Goal: Task Accomplishment & Management: Complete application form

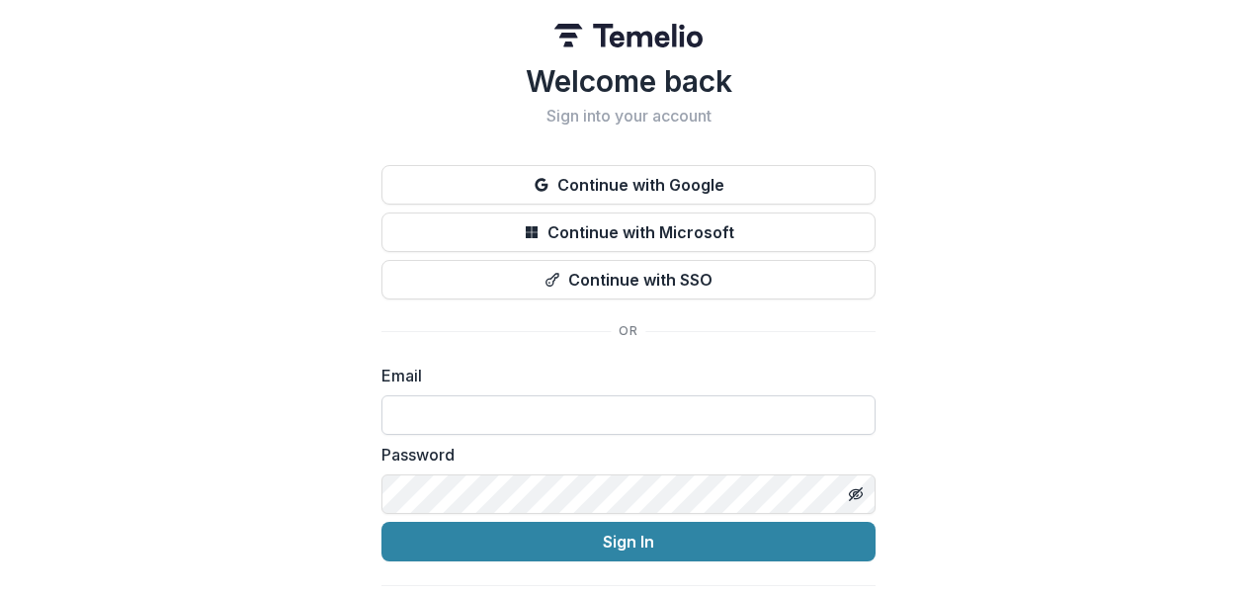
click at [437, 425] on input at bounding box center [628, 415] width 494 height 40
type input "**********"
click at [381, 522] on button "Sign In" at bounding box center [628, 542] width 494 height 40
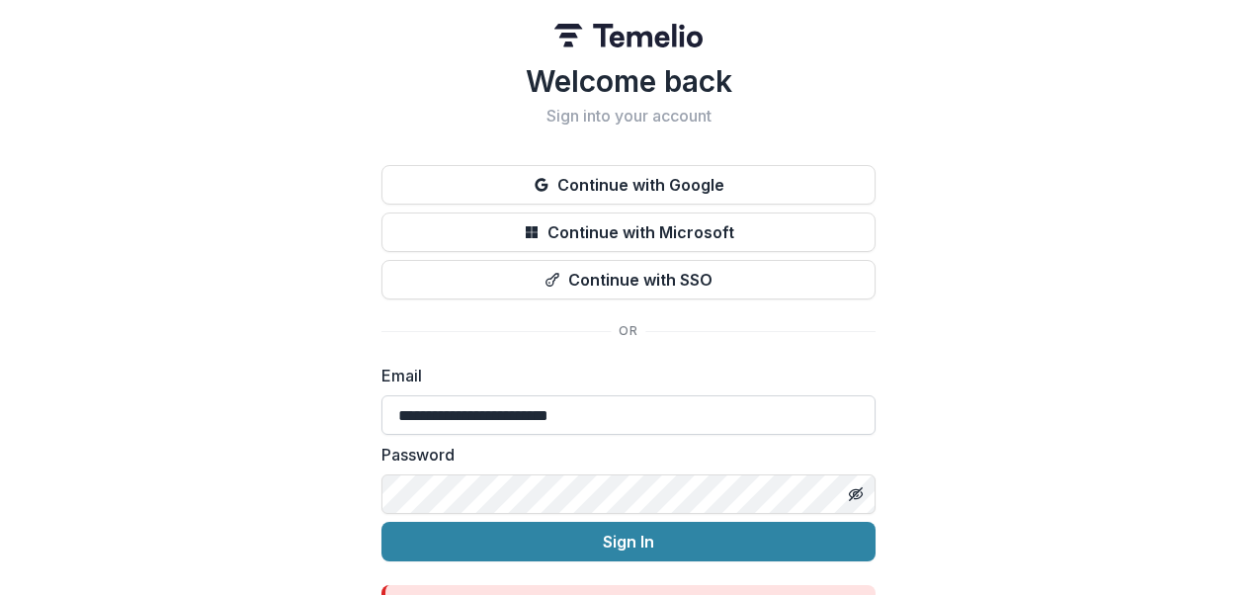
click at [381, 522] on button "Sign In" at bounding box center [628, 542] width 494 height 40
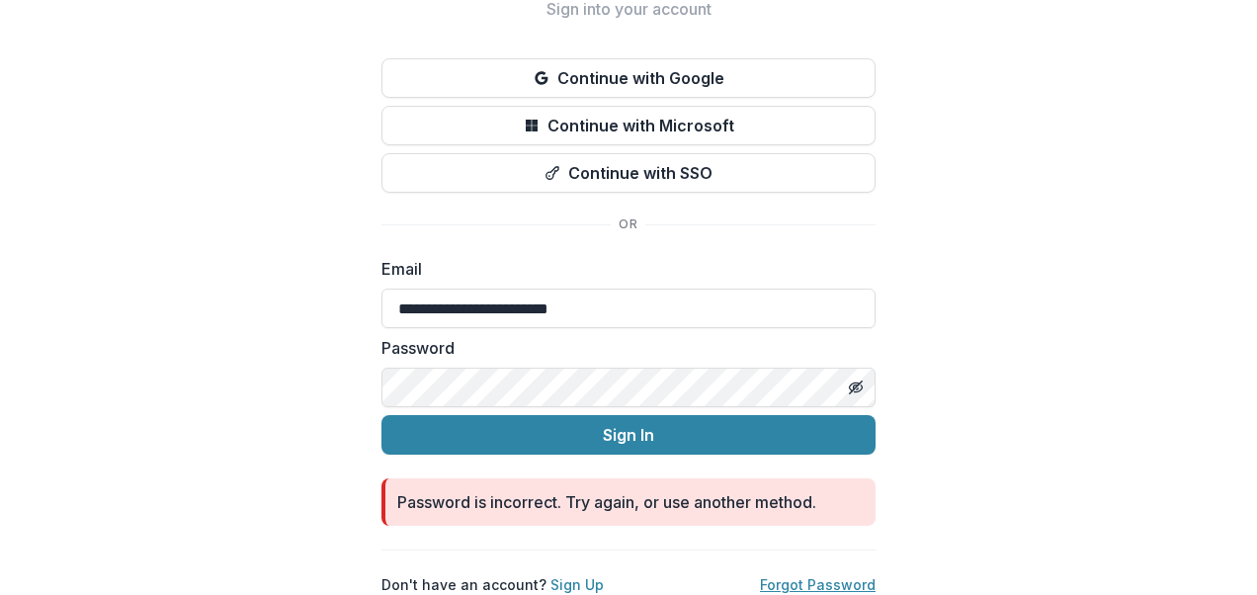
click at [837, 576] on link "Forgot Password" at bounding box center [818, 584] width 116 height 17
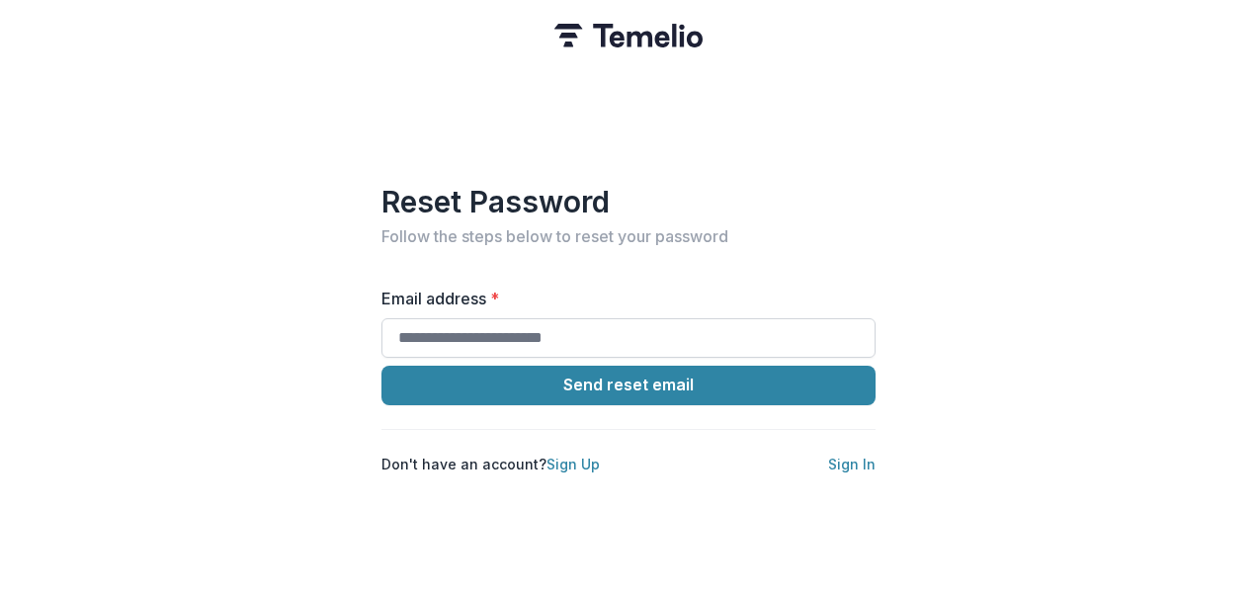
click at [707, 318] on input "Email address *" at bounding box center [628, 338] width 494 height 40
type input "**********"
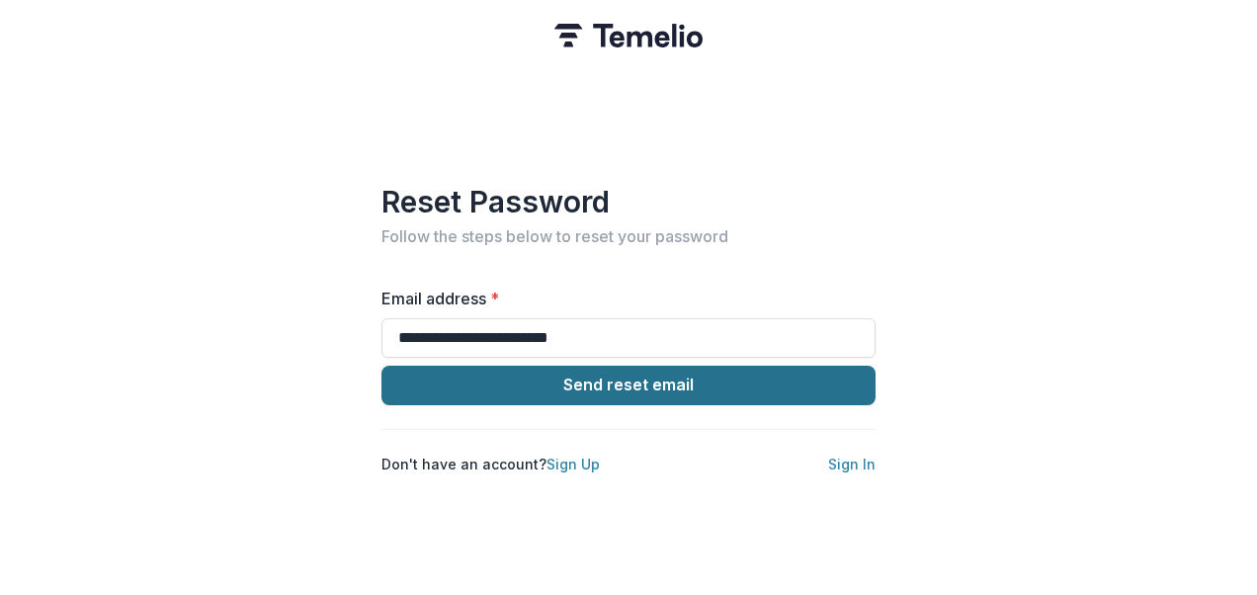
click at [585, 380] on button "Send reset email" at bounding box center [628, 386] width 494 height 40
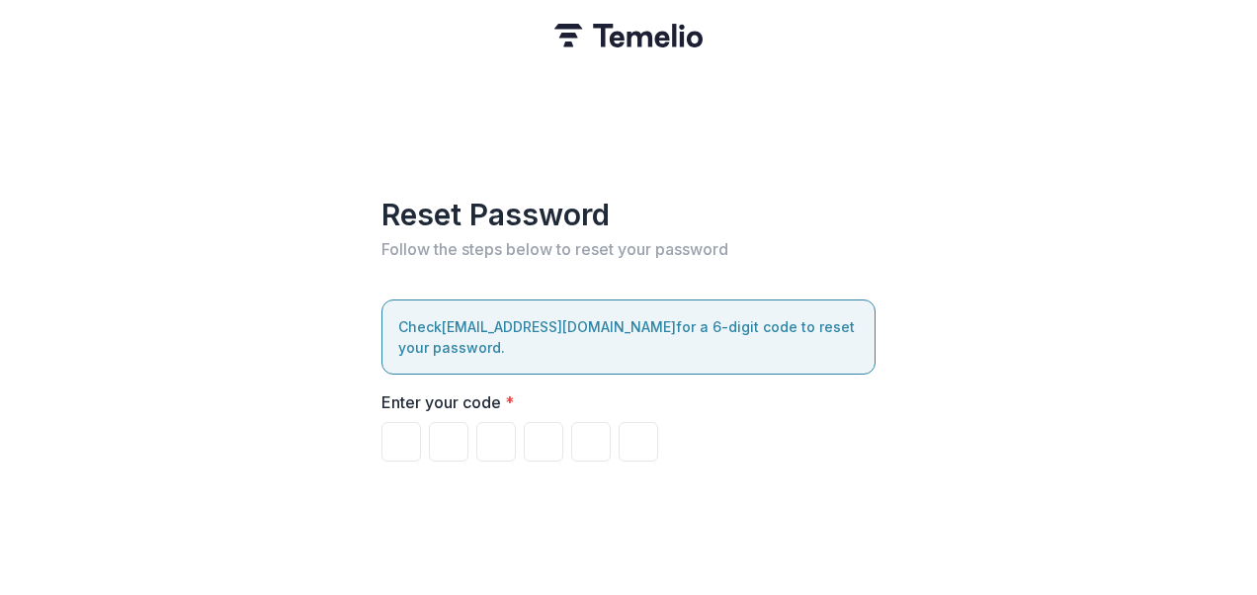
type input "*"
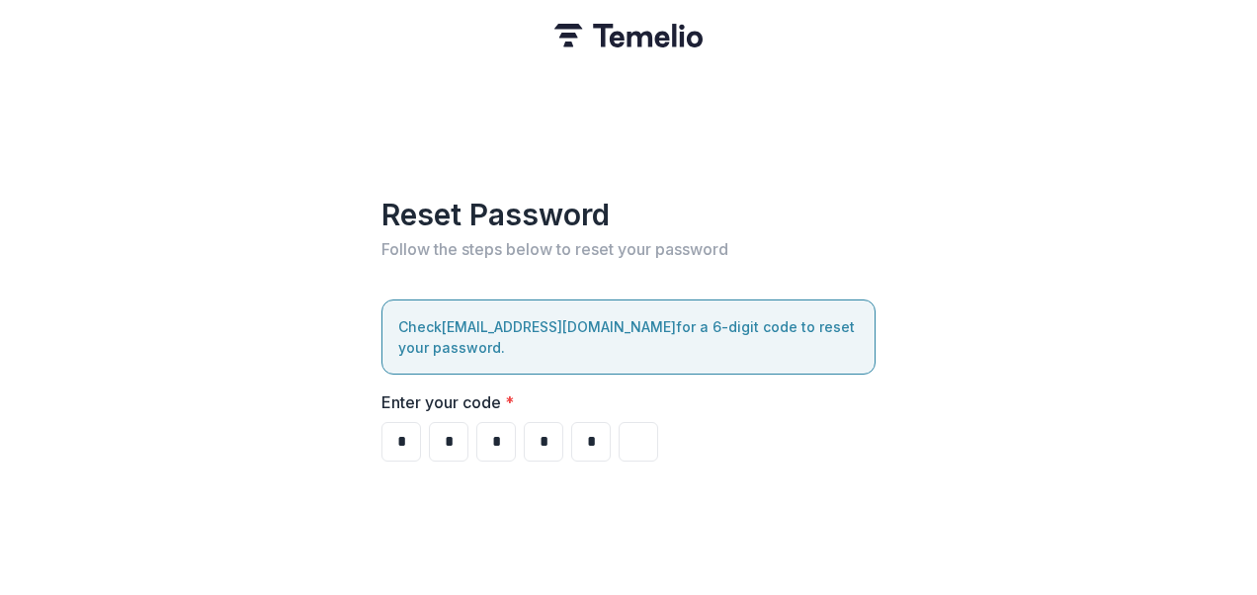
type input "*"
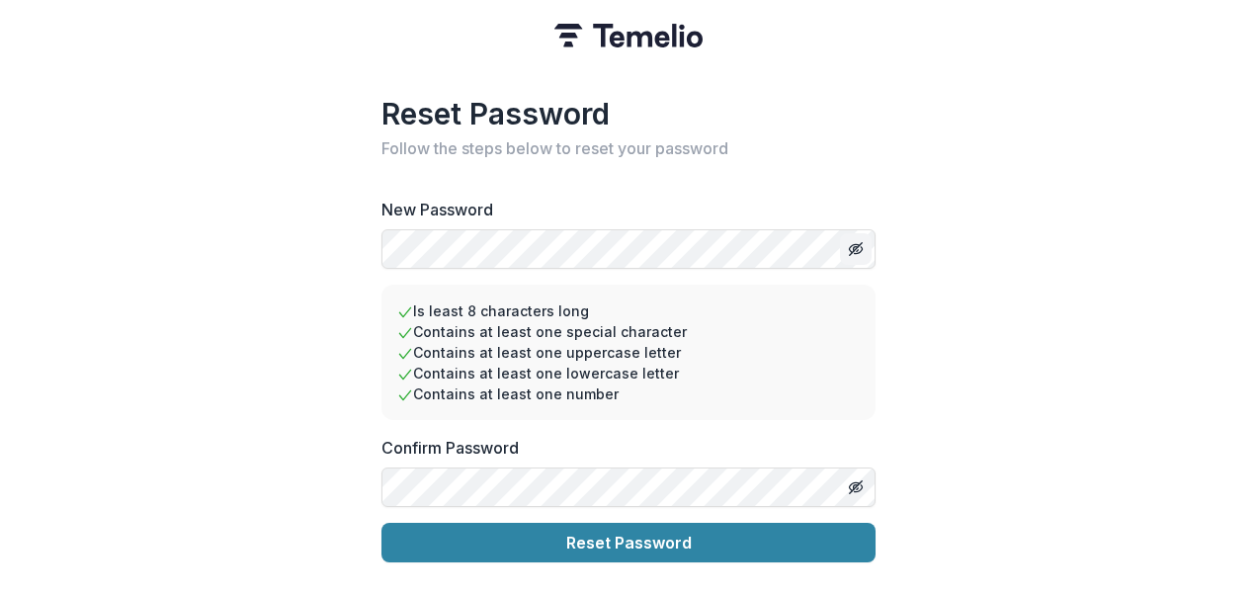
click at [857, 250] on icon "Toggle password visibility" at bounding box center [857, 250] width 1 height 1
click at [852, 482] on icon "Toggle password visibility" at bounding box center [855, 486] width 10 height 8
click at [694, 469] on form "New Password Is least 8 characters long Contains at least one special character…" at bounding box center [628, 380] width 494 height 365
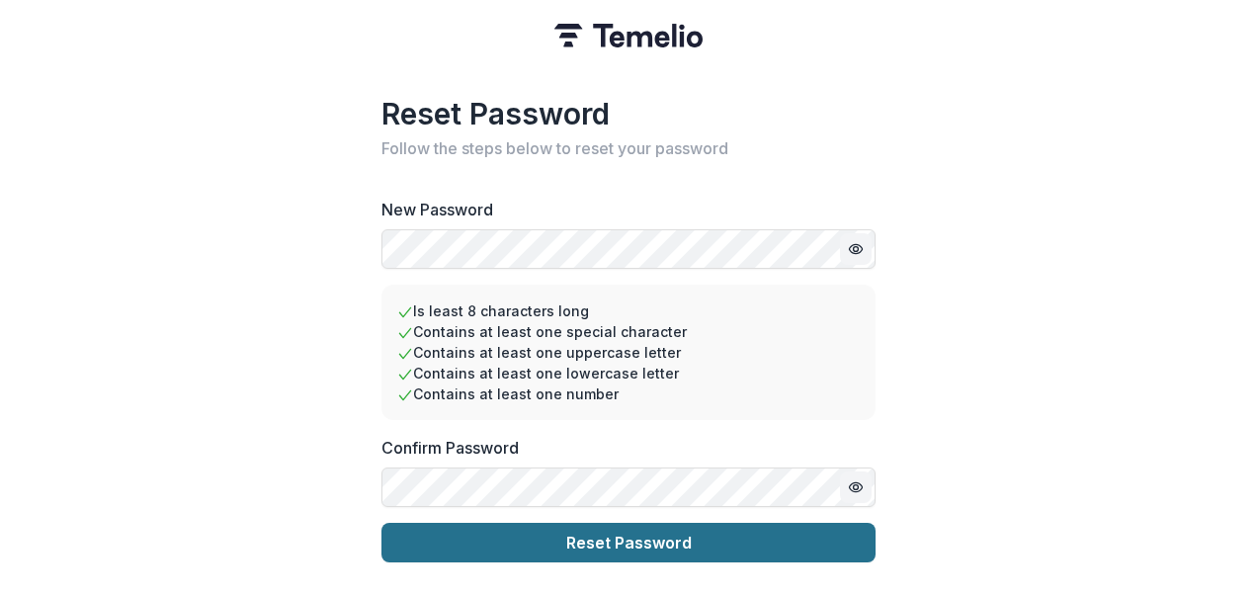
click at [648, 524] on button "Reset Password" at bounding box center [628, 543] width 494 height 40
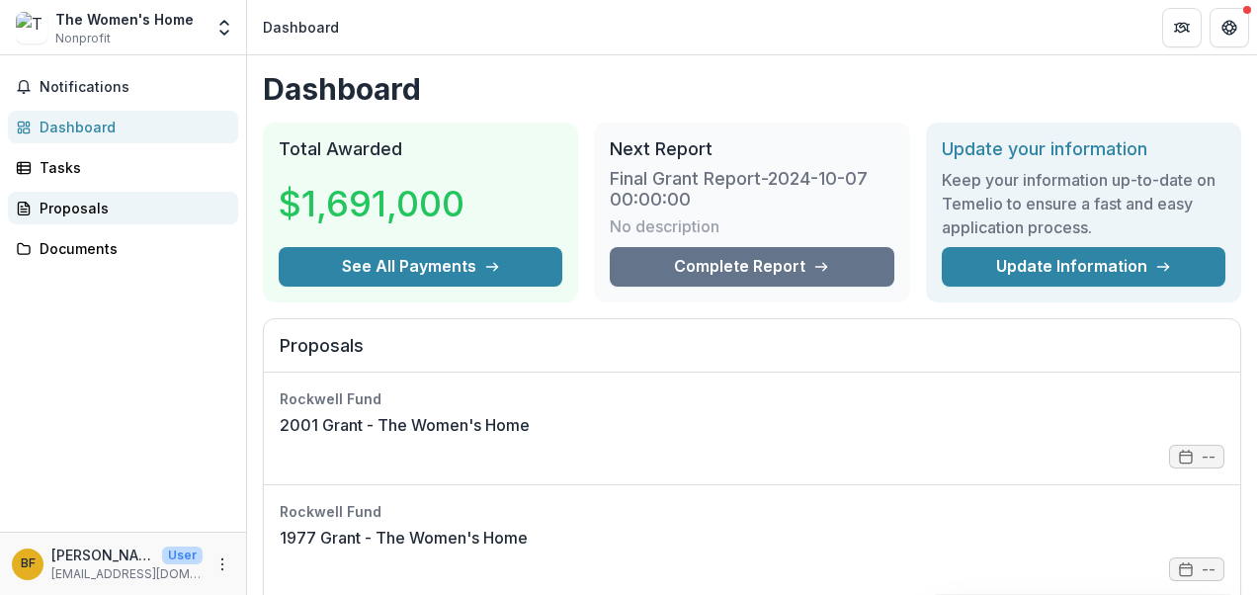
click at [122, 209] on div "Proposals" at bounding box center [131, 208] width 183 height 21
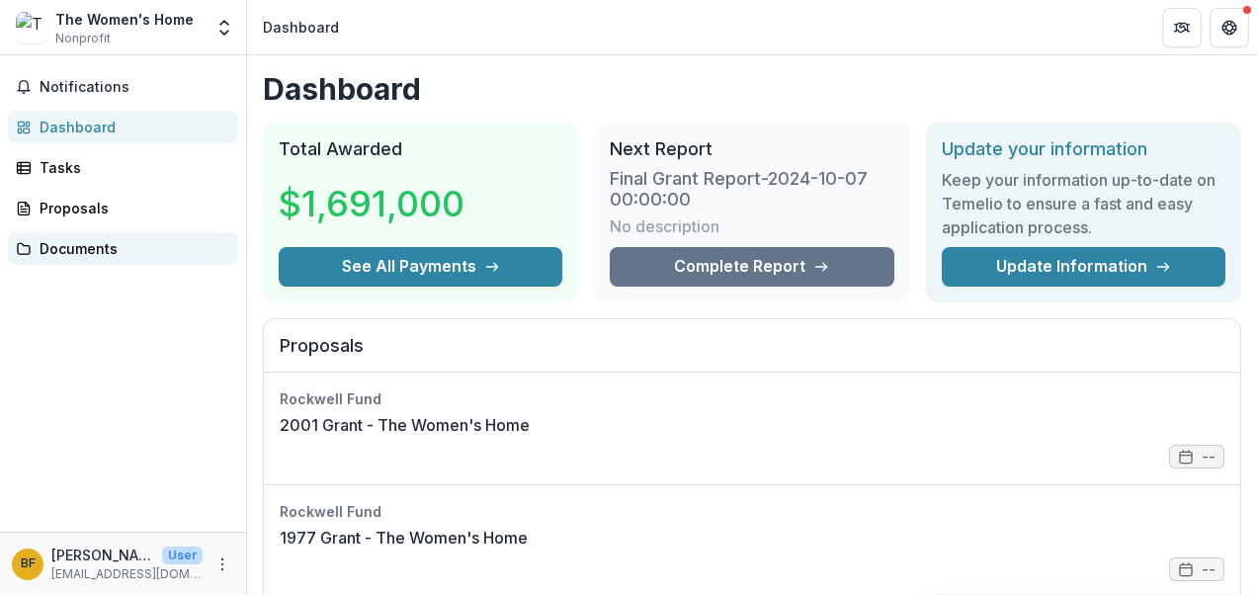
click at [73, 254] on div "Documents" at bounding box center [131, 248] width 183 height 21
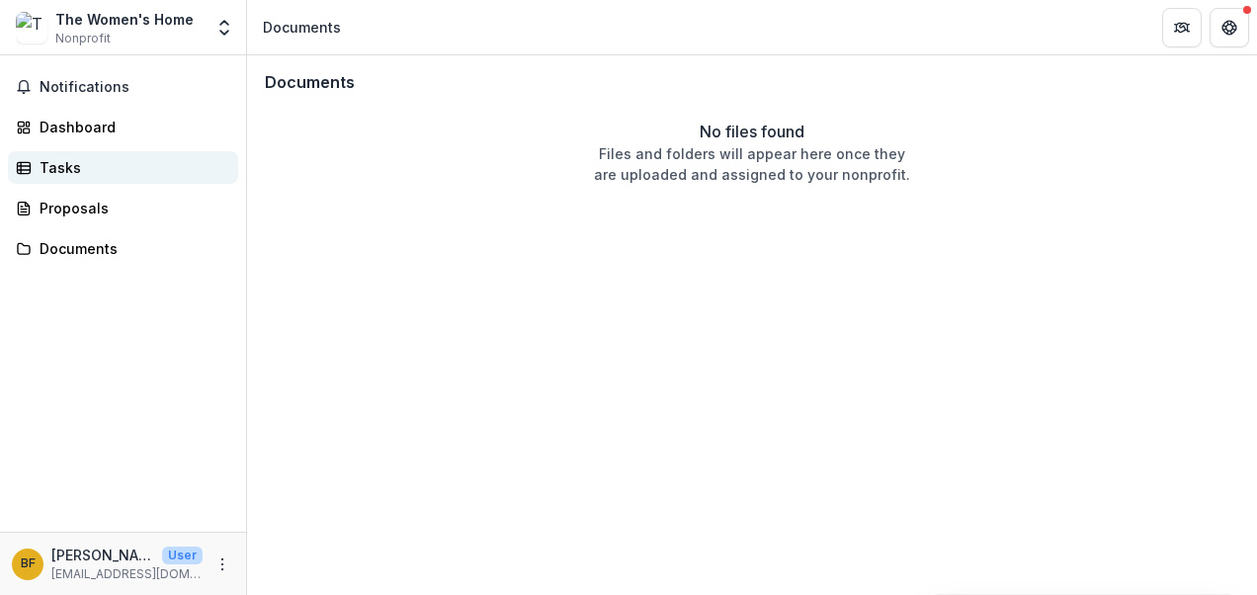
click at [87, 169] on div "Tasks" at bounding box center [131, 167] width 183 height 21
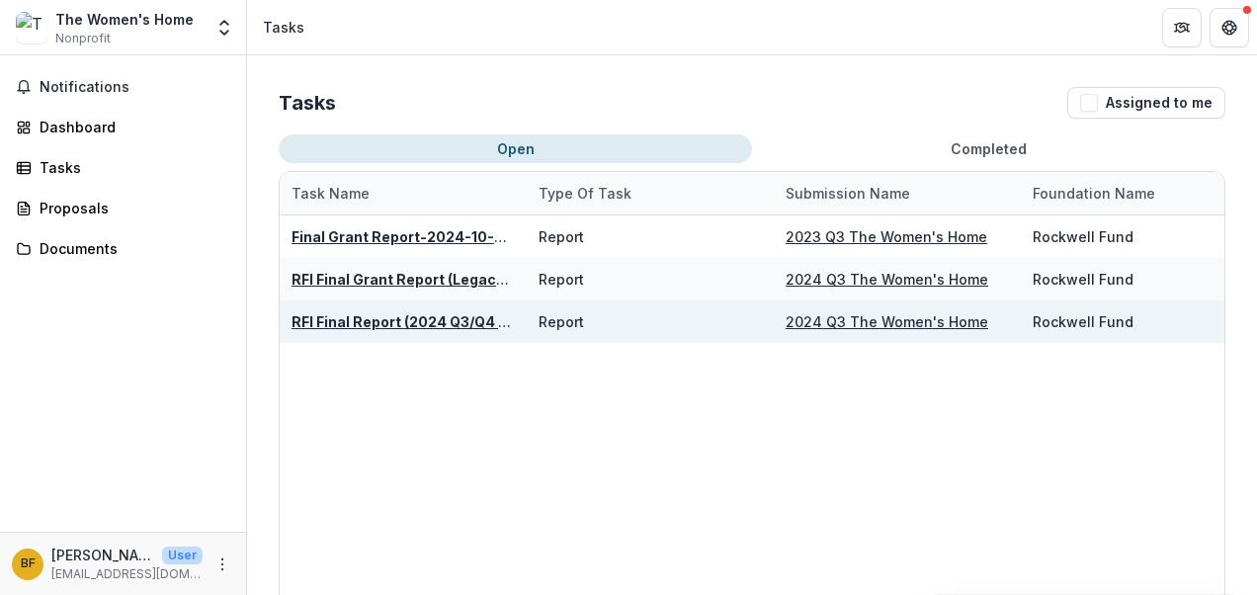
click at [830, 324] on u "2024 Q3 The Women's Home" at bounding box center [887, 321] width 203 height 17
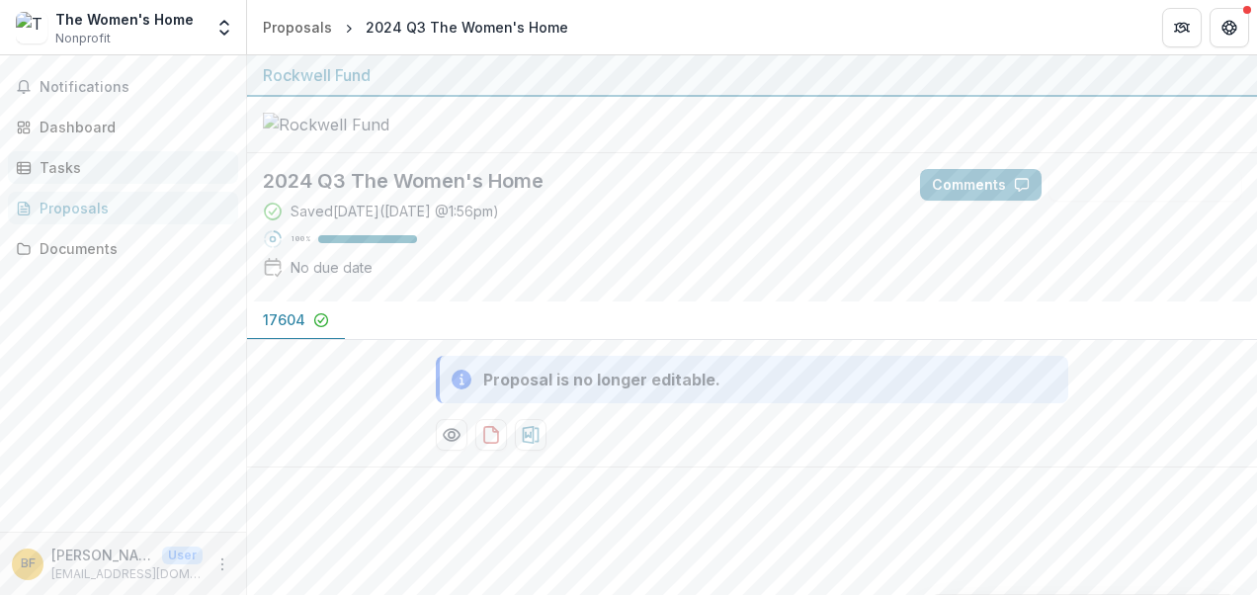
click at [71, 168] on div "Tasks" at bounding box center [131, 167] width 183 height 21
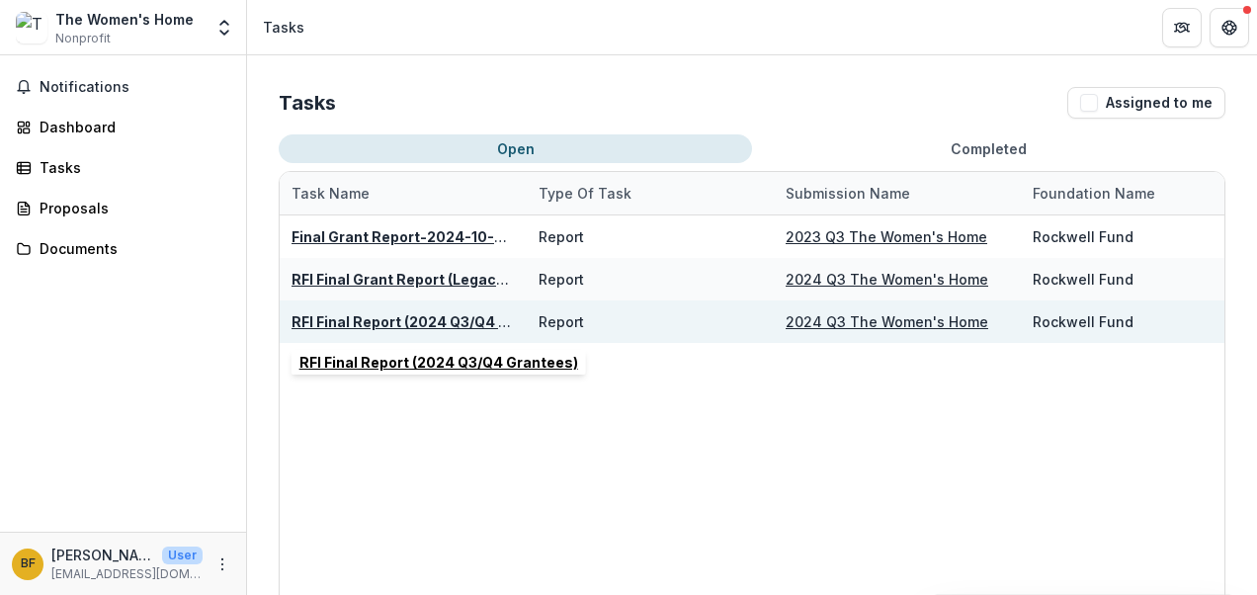
click at [304, 325] on u "RFI Final Report (2024 Q3/Q4 Grantees)" at bounding box center [431, 321] width 279 height 17
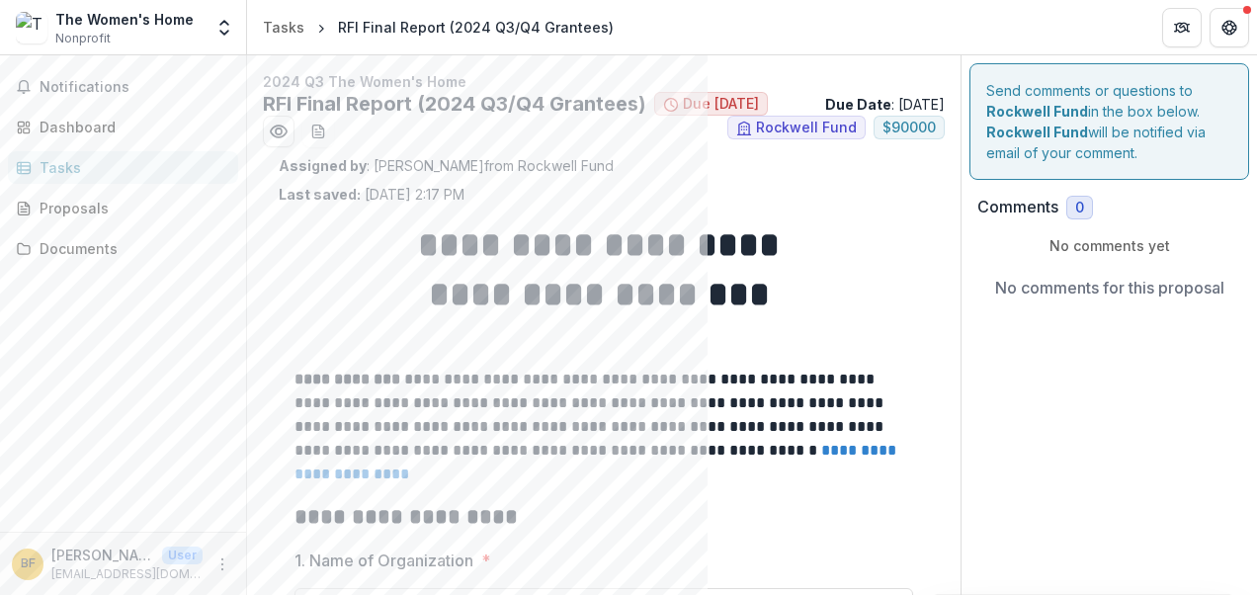
type input "*******"
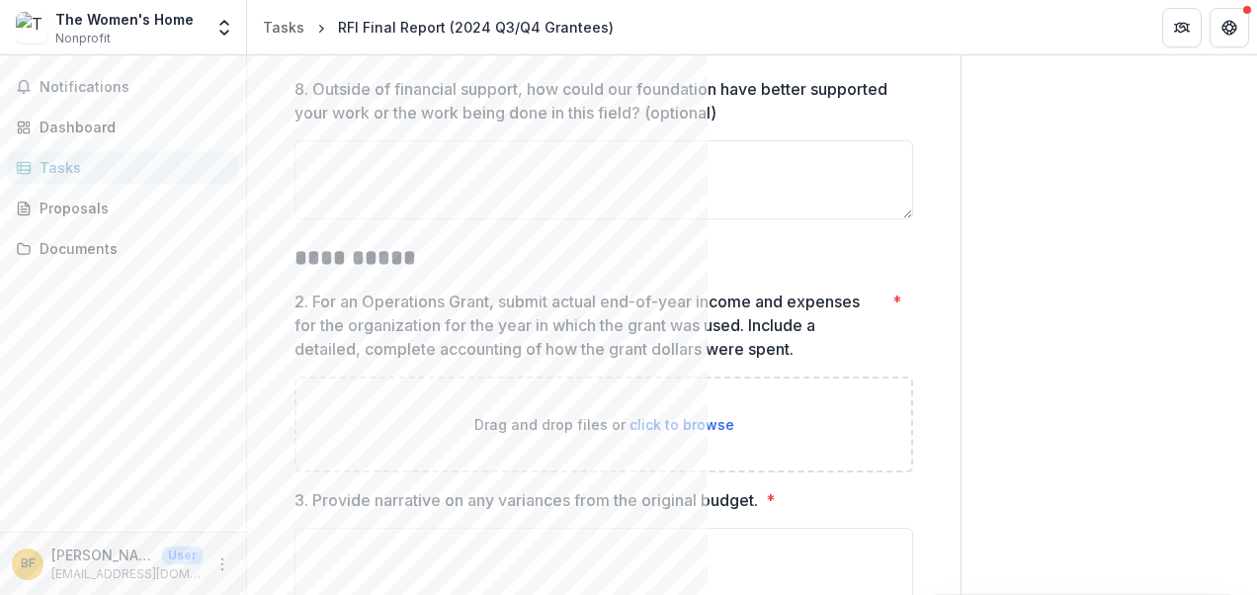
scroll to position [4515, 0]
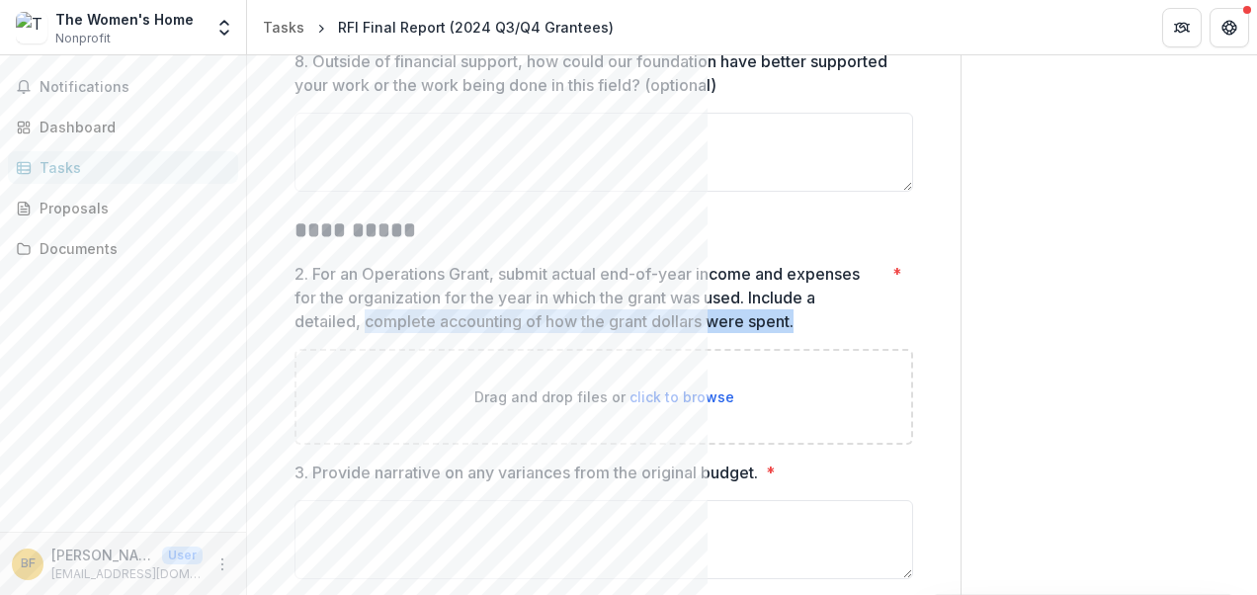
drag, startPoint x: 366, startPoint y: 303, endPoint x: 798, endPoint y: 308, distance: 431.9
click at [798, 308] on p "2. For an Operations Grant, submit actual end-of-year income and expenses for t…" at bounding box center [590, 297] width 590 height 71
copy p "complete accounting of how the grant dollars were spent."
